Goal: Task Accomplishment & Management: Manage account settings

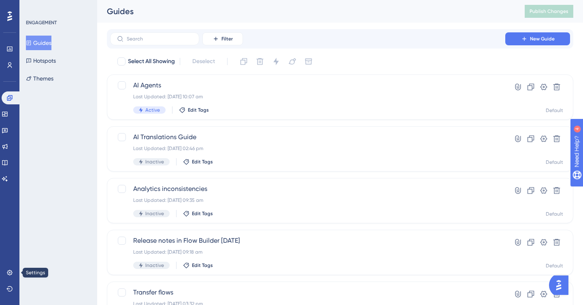
click at [6, 279] on div "Settings" at bounding box center [9, 272] width 6 height 13
click at [13, 272] on link at bounding box center [9, 272] width 6 height 13
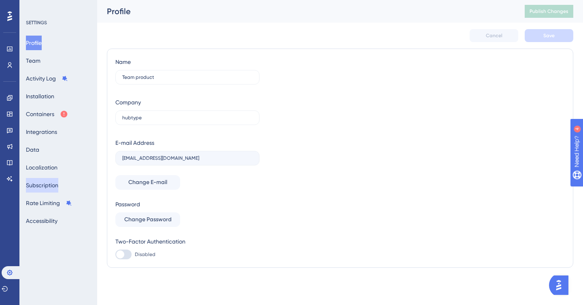
click at [52, 190] on button "Subscription" at bounding box center [42, 185] width 32 height 15
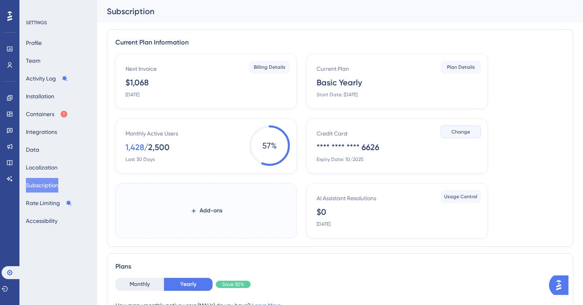
click at [460, 128] on button "Change" at bounding box center [461, 132] width 40 height 13
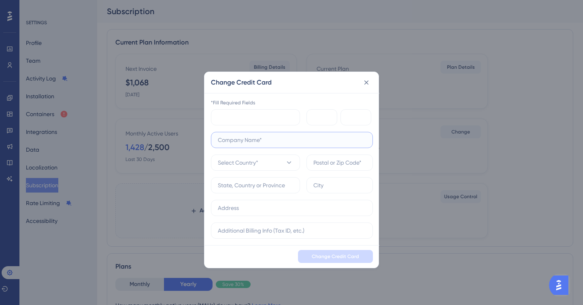
click at [246, 139] on input "text" at bounding box center [292, 140] width 148 height 9
click at [232, 140] on input "METIS SOLUTIONS, SL" at bounding box center [292, 140] width 148 height 9
paste input "etis Solutions"
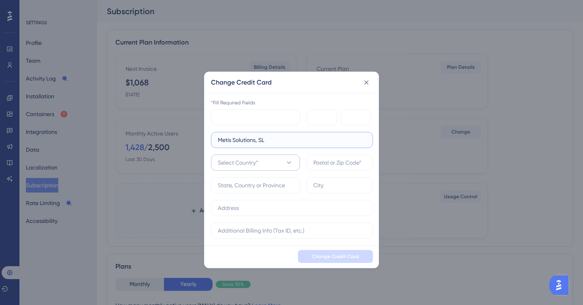
type input "Metis Solutions, SL"
click at [262, 158] on button "Select Country*" at bounding box center [255, 163] width 89 height 16
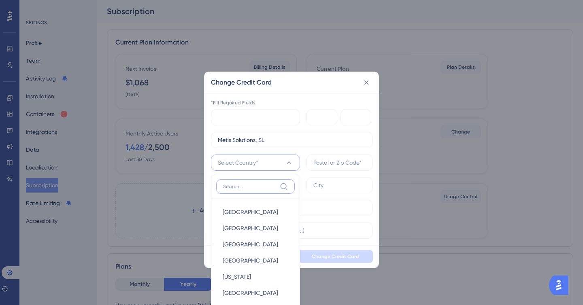
scroll to position [37, 0]
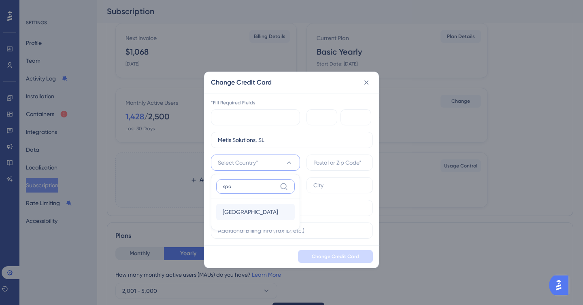
type input "spa"
click at [245, 212] on div "[GEOGRAPHIC_DATA] [GEOGRAPHIC_DATA]" at bounding box center [256, 212] width 66 height 16
click at [341, 157] on label at bounding box center [340, 163] width 66 height 16
click at [341, 158] on input "text" at bounding box center [339, 162] width 53 height 9
paste input "08025"
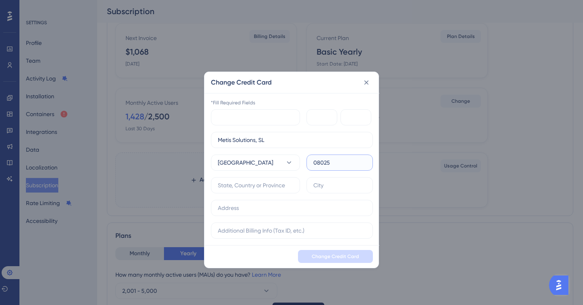
type input "08025"
click at [341, 260] on span "Change Credit Card" at bounding box center [335, 257] width 47 height 6
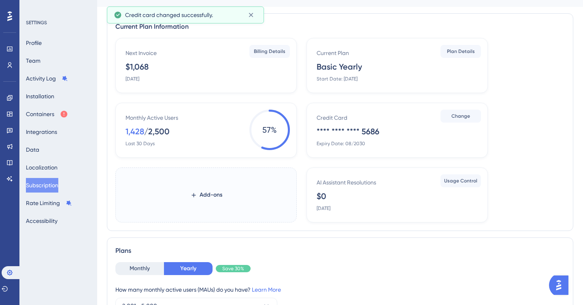
scroll to position [0, 0]
